Goal: Obtain resource: Obtain resource

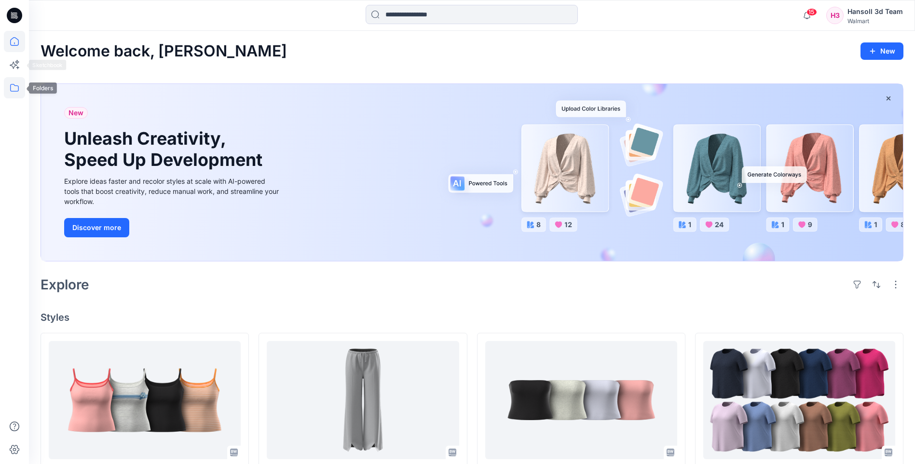
click at [19, 95] on icon at bounding box center [14, 87] width 21 height 21
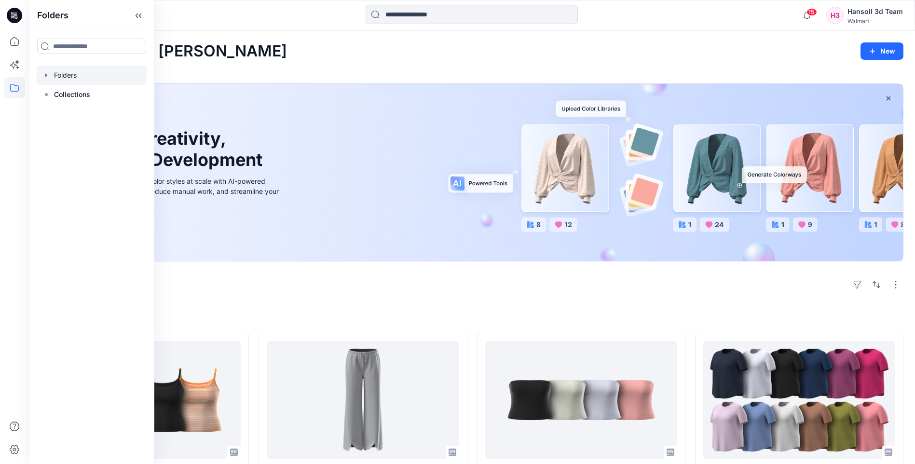
click at [60, 77] on div at bounding box center [92, 75] width 110 height 19
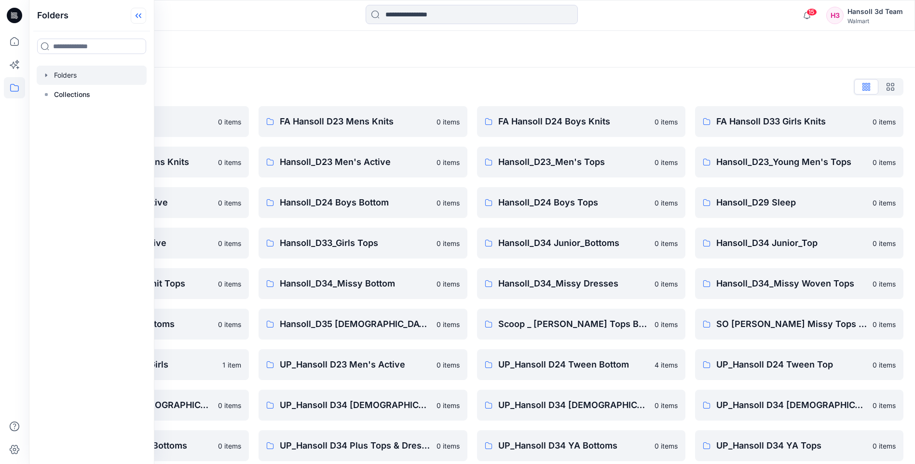
click at [146, 20] on icon at bounding box center [138, 16] width 15 height 16
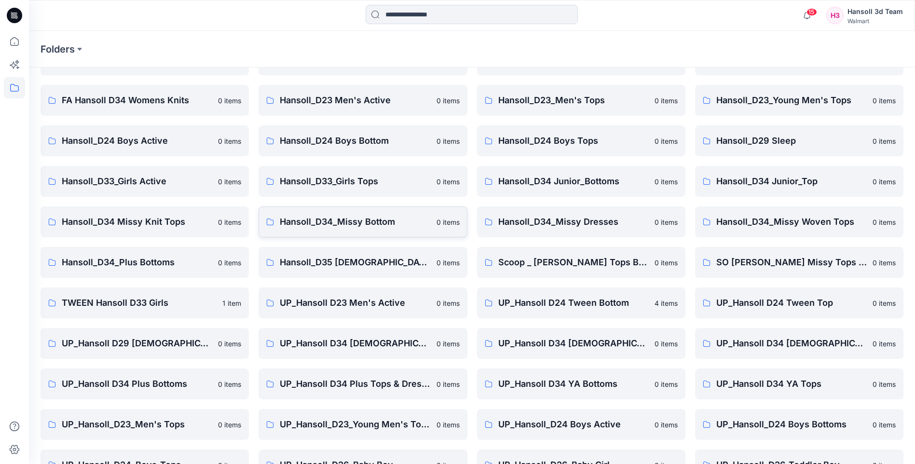
scroll to position [130, 0]
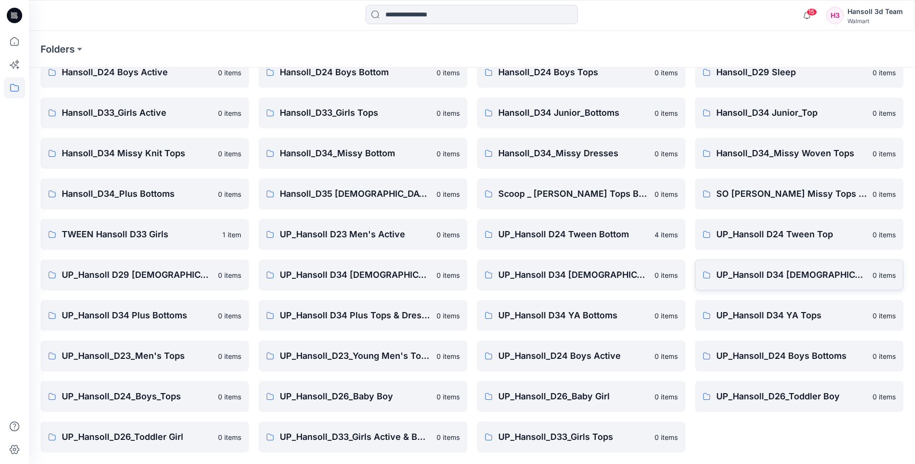
click at [753, 278] on p "UP_Hansoll D34 [DEMOGRAPHIC_DATA] Knit Tops" at bounding box center [791, 274] width 150 height 13
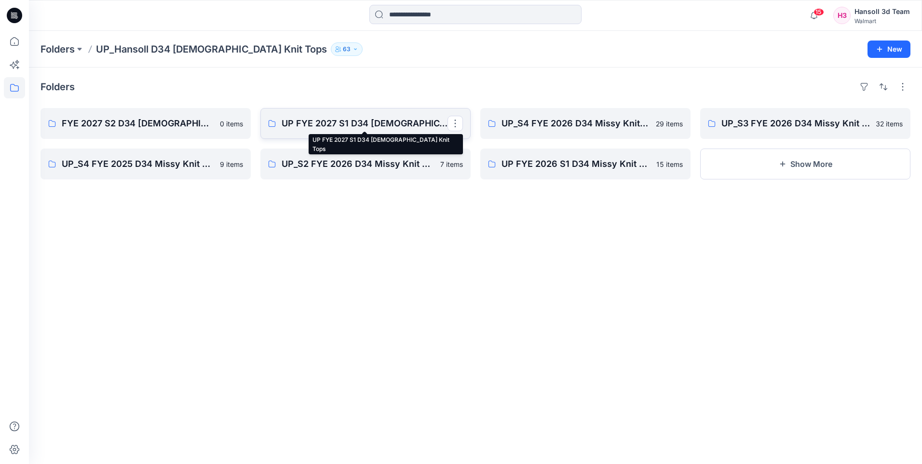
click at [311, 125] on p "UP FYE 2027 S1 D34 [DEMOGRAPHIC_DATA] Knit Tops" at bounding box center [365, 123] width 166 height 13
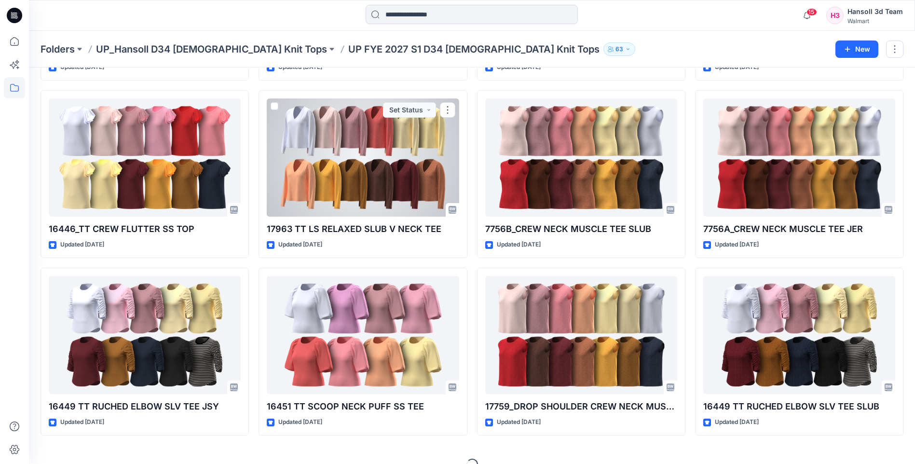
scroll to position [745, 0]
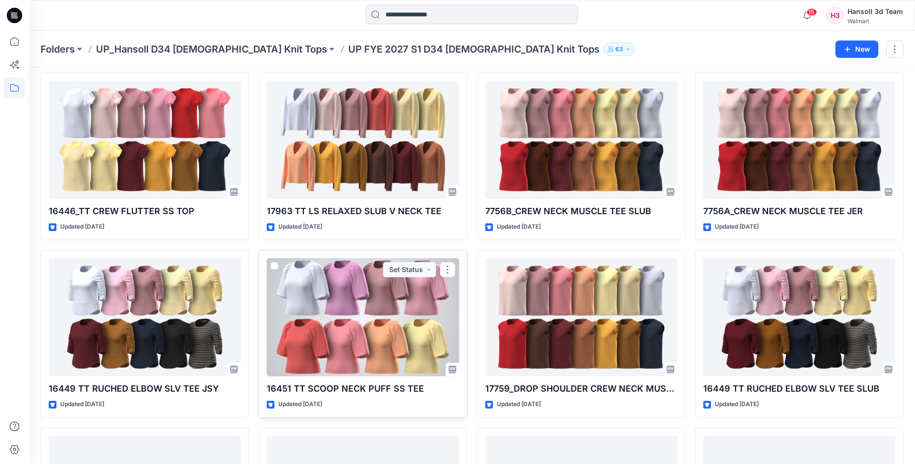
click at [353, 351] on div at bounding box center [363, 317] width 192 height 118
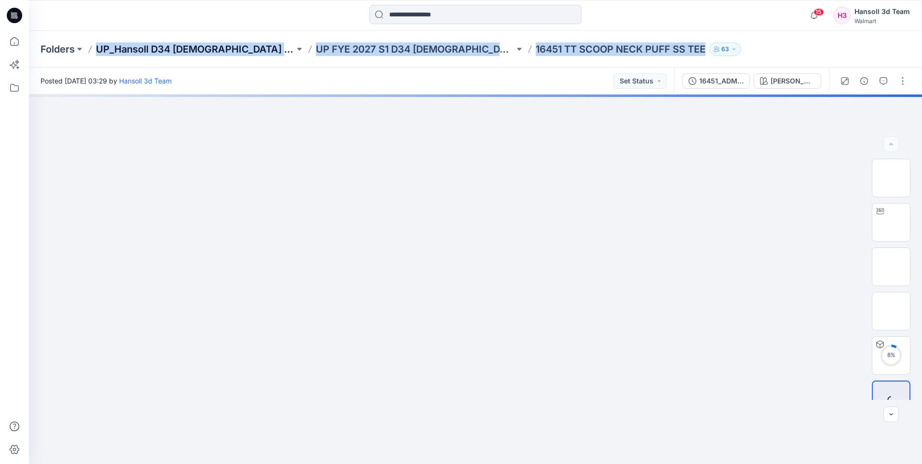
drag, startPoint x: 695, startPoint y: 46, endPoint x: 96, endPoint y: 48, distance: 599.3
click at [96, 48] on div "Folders UP_Hansoll D34 [DEMOGRAPHIC_DATA] Knit Tops UP FYE 2027 S1 D34 [DEMOGRA…" at bounding box center [437, 48] width 795 height 13
copy div "UP_Hansoll D34 [DEMOGRAPHIC_DATA] Knit Tops UP FYE 2027 S1 D34 [DEMOGRAPHIC_DAT…"
